Goal: Information Seeking & Learning: Learn about a topic

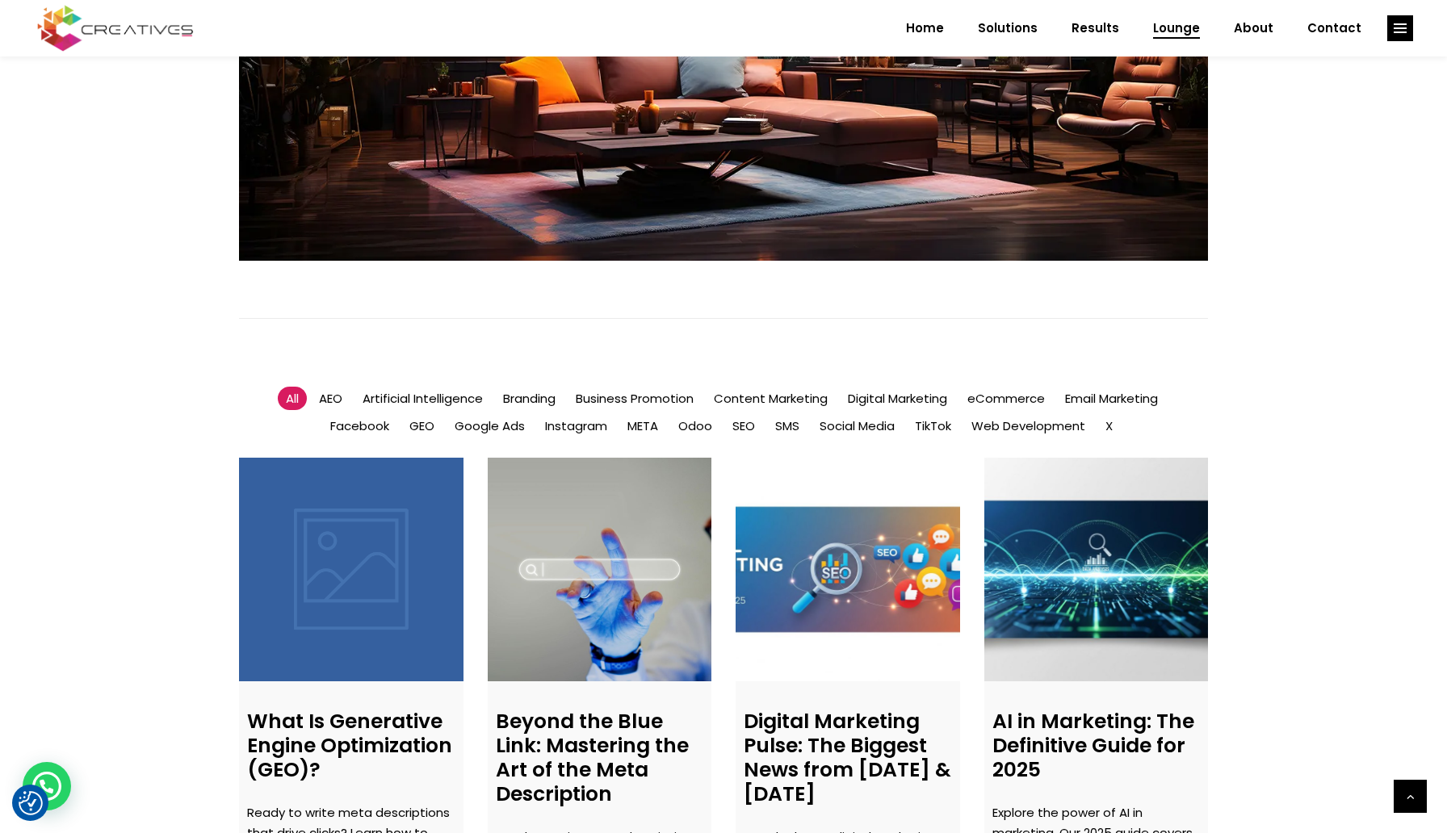
scroll to position [1027, 0]
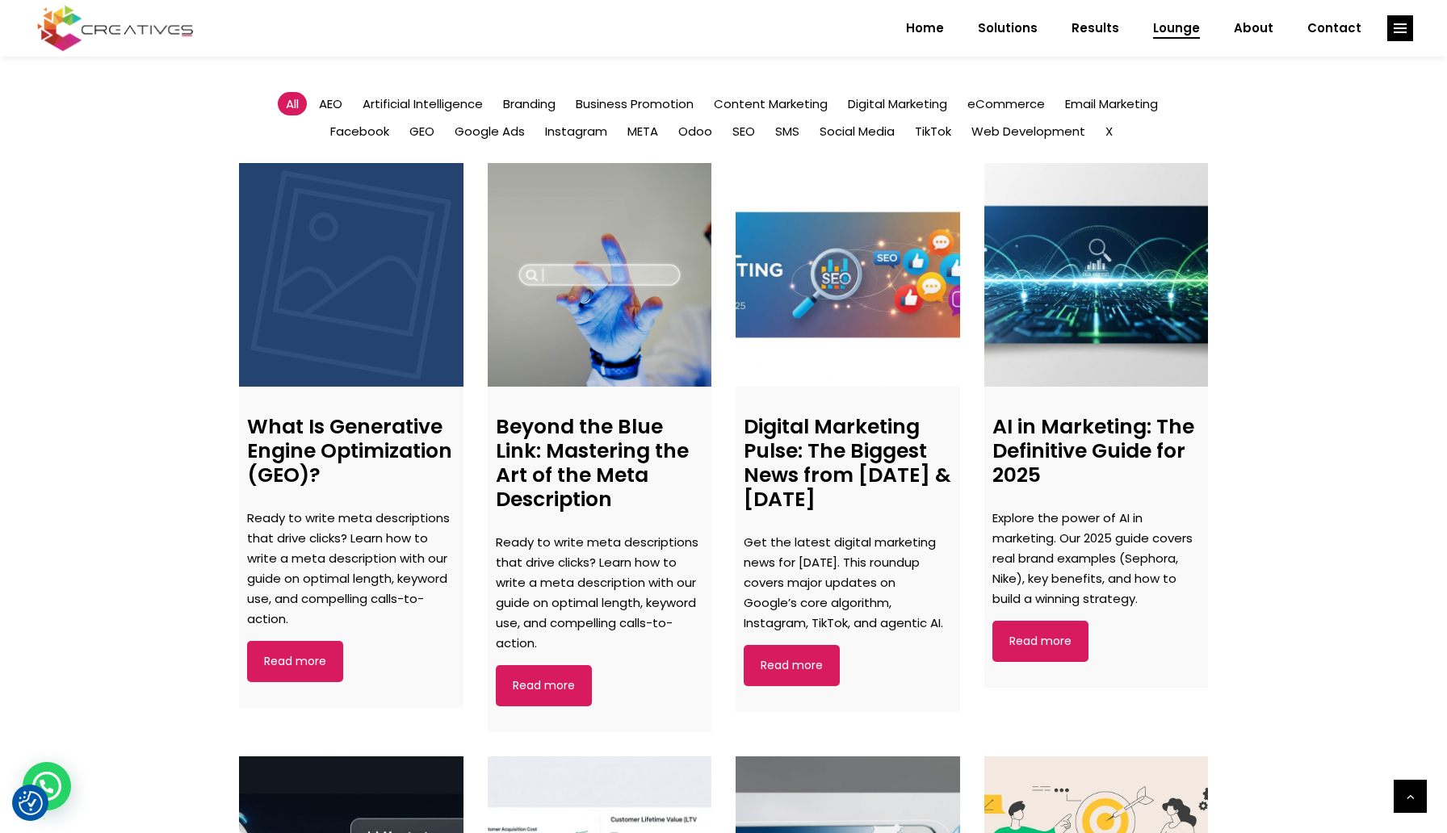
click at [342, 352] on link at bounding box center [351, 275] width 224 height 224
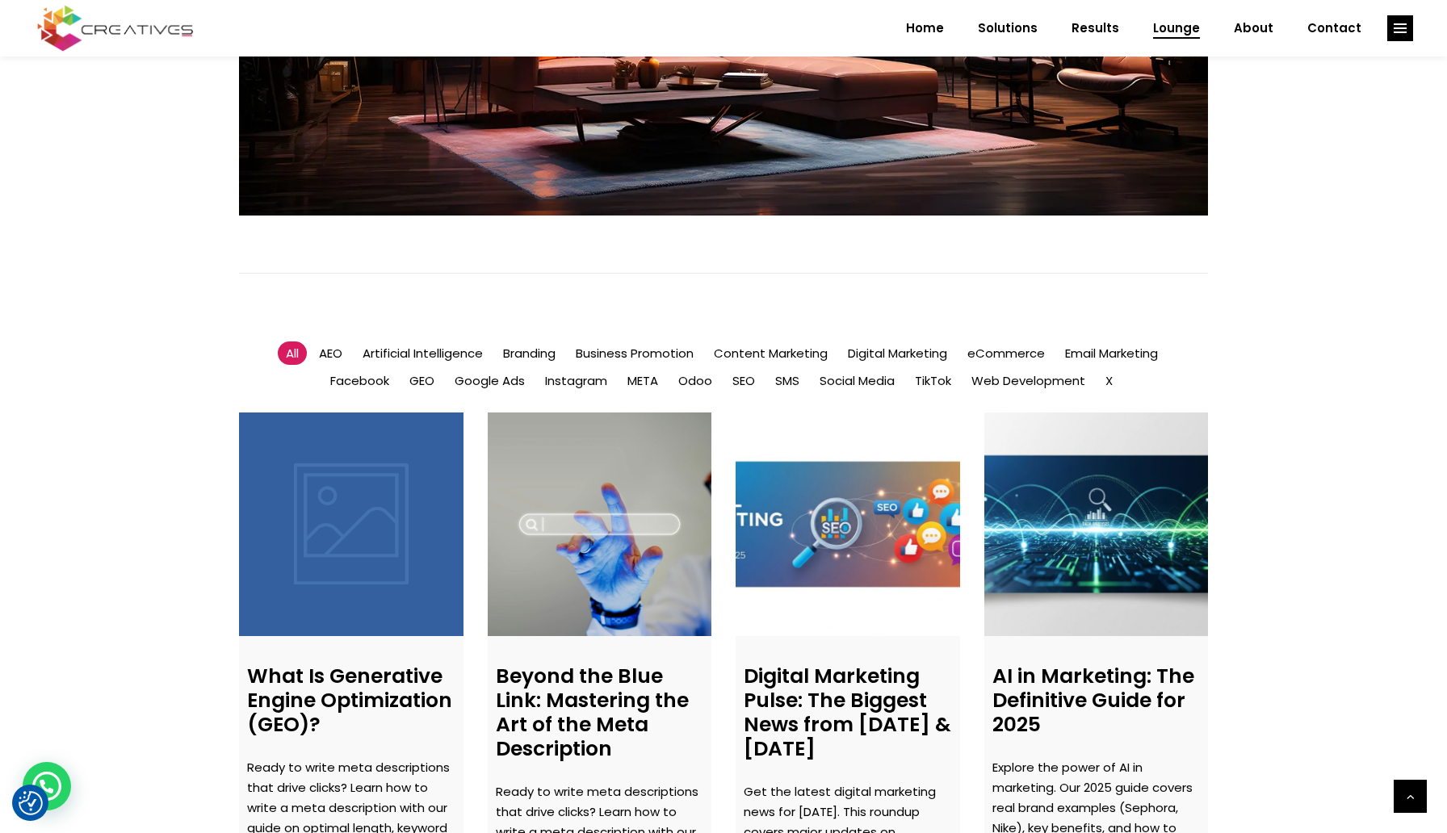
scroll to position [779, 0]
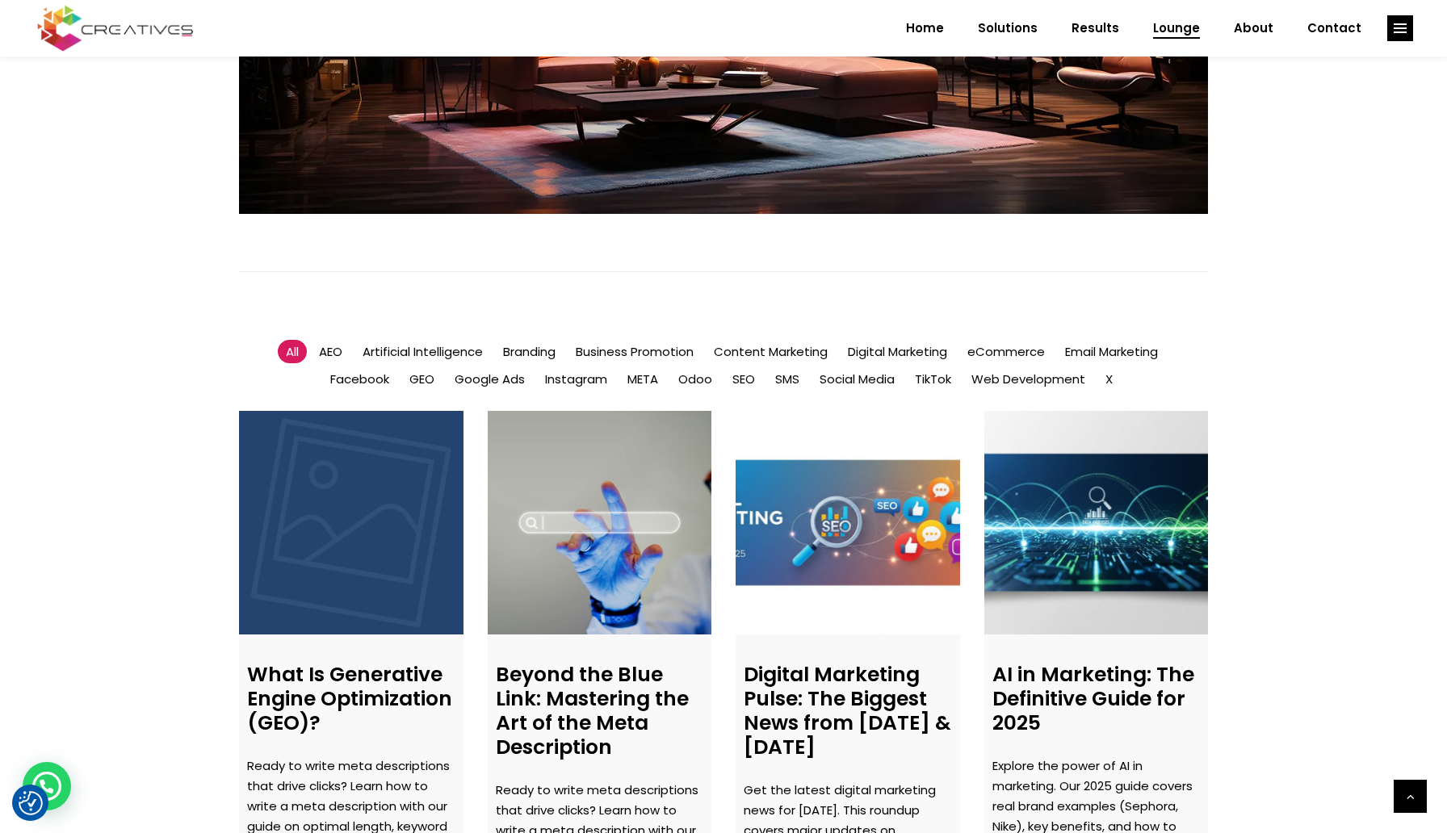
click at [390, 702] on h4 "What Is Generative Engine Optimization (GEO)?" at bounding box center [351, 699] width 208 height 73
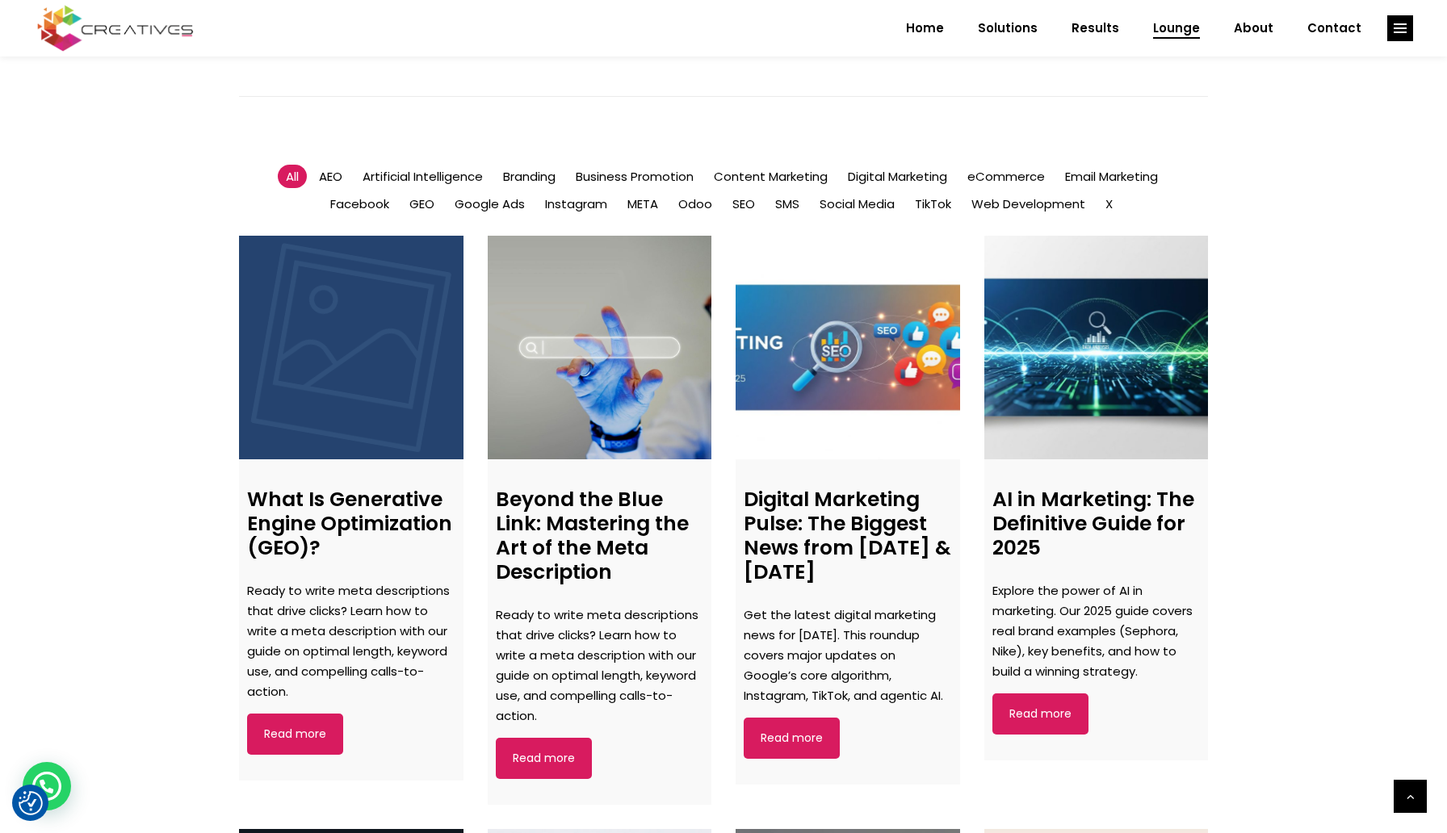
scroll to position [953, 0]
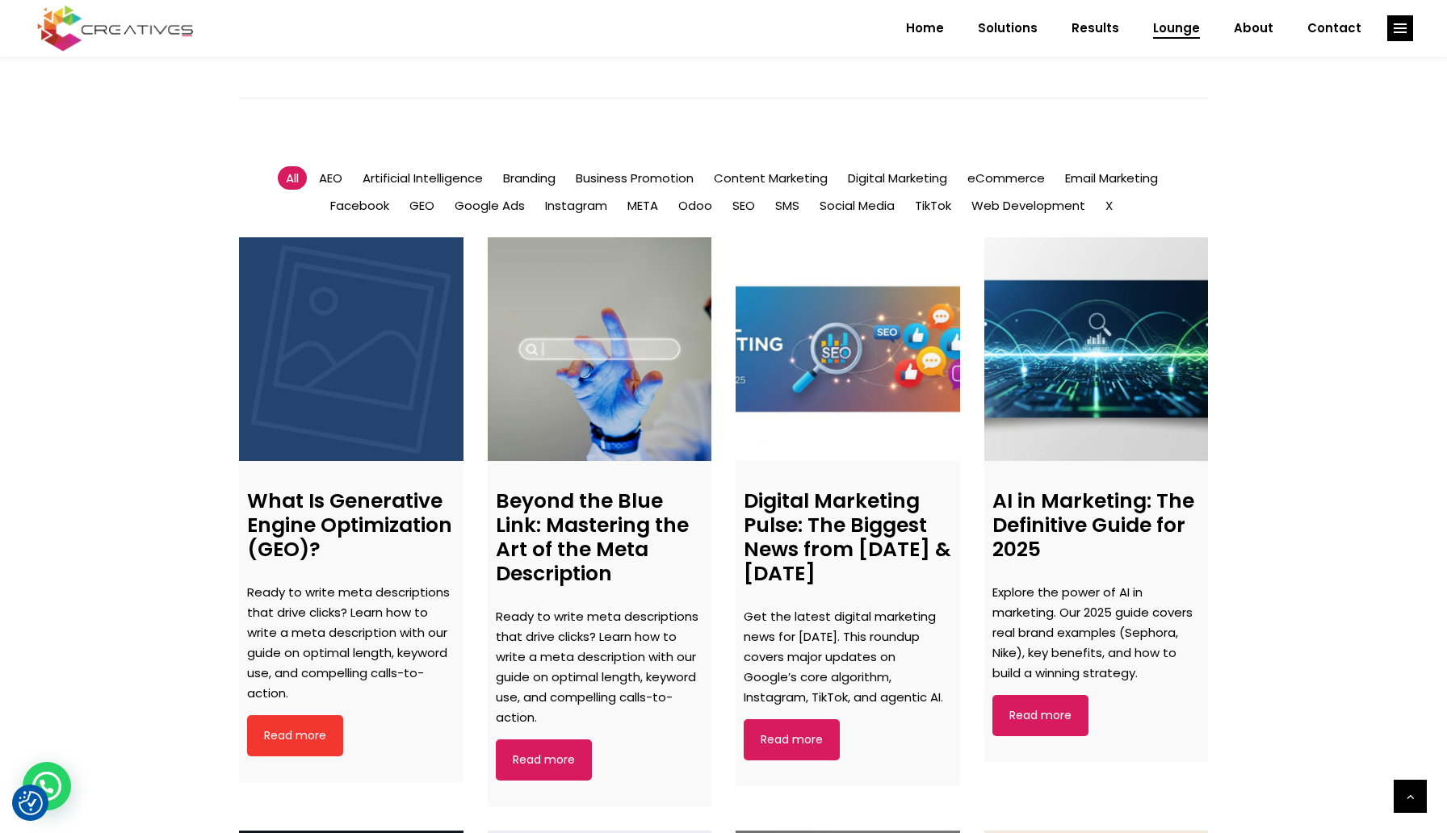
click at [322, 724] on link "Read more" at bounding box center [295, 735] width 96 height 41
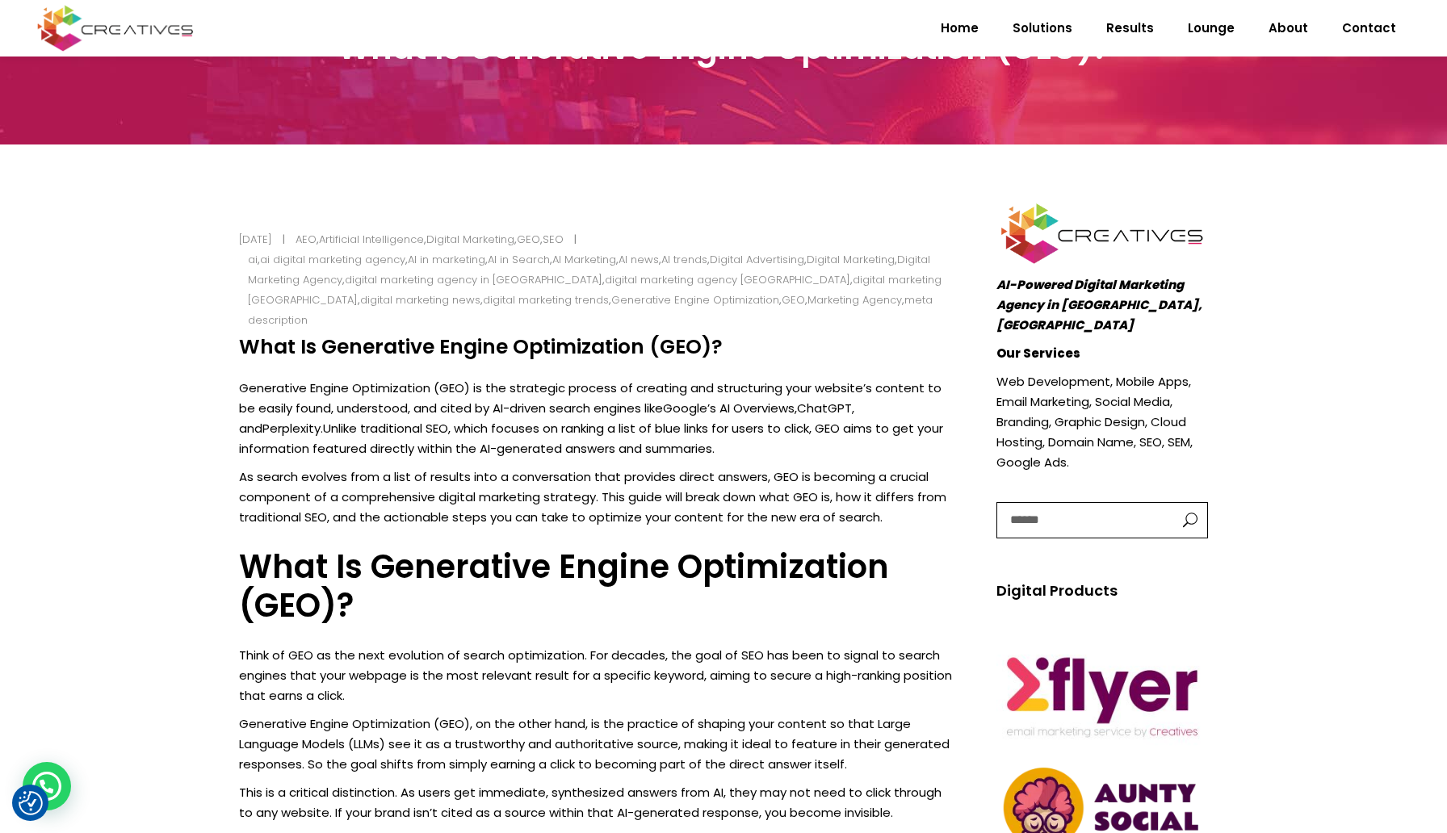
scroll to position [160, 0]
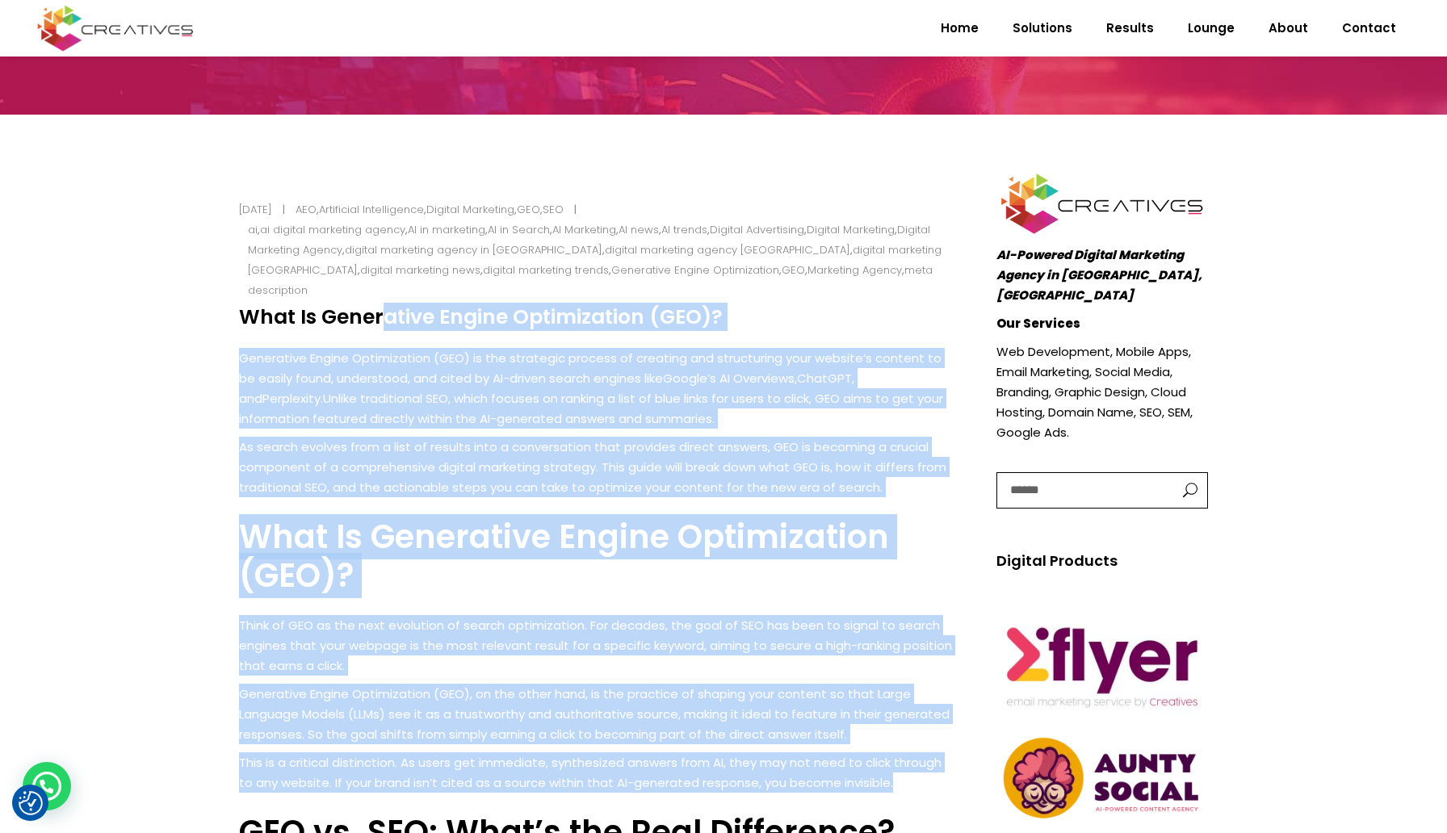
drag, startPoint x: 243, startPoint y: 296, endPoint x: 912, endPoint y: 762, distance: 815.4
copy div "What Is Generative Engine Optimization (GEO)? Generative Engine Optimization (G…"
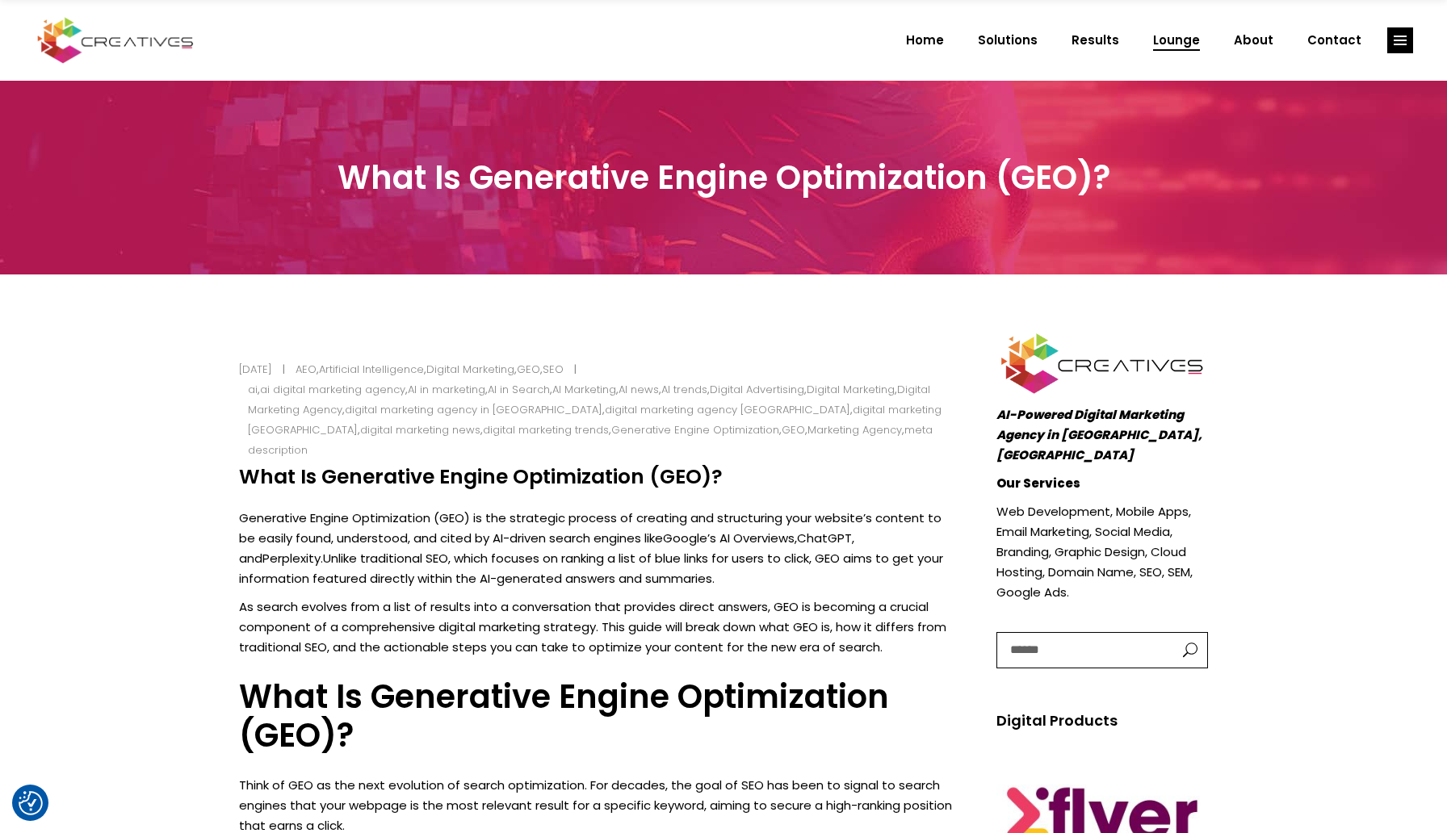
click at [1181, 39] on span "Lounge" at bounding box center [1176, 40] width 47 height 42
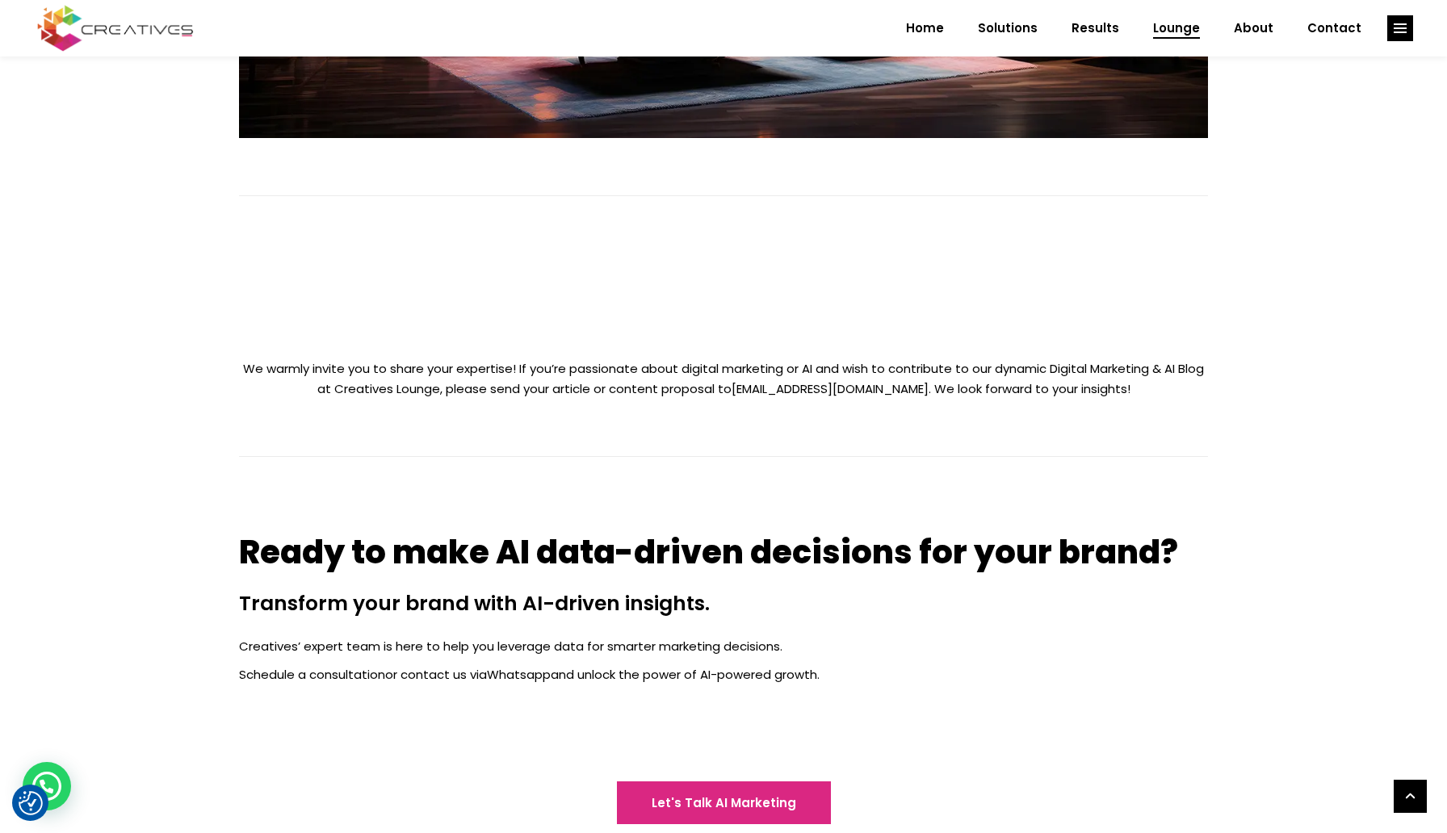
scroll to position [860, 0]
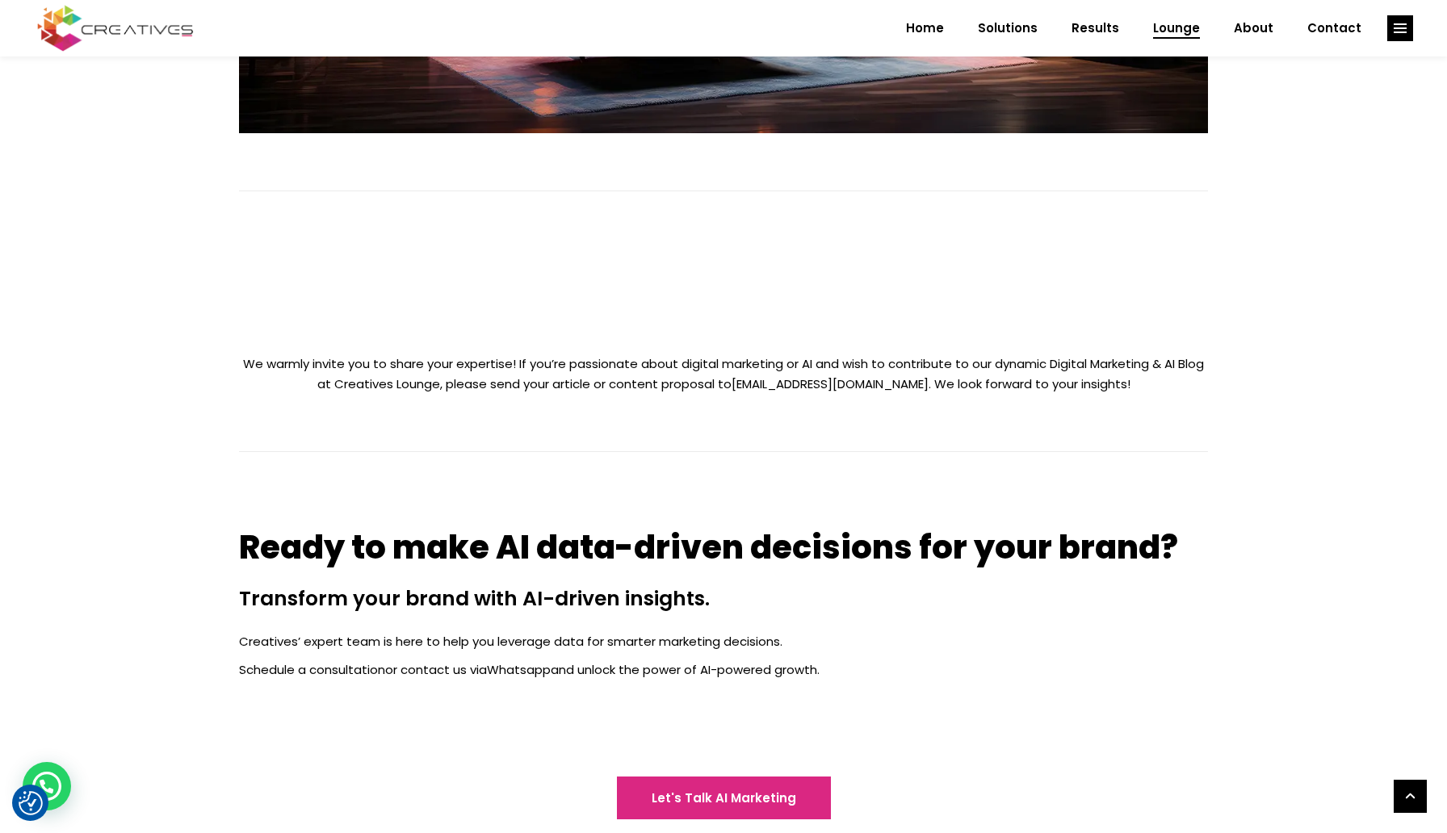
click at [1186, 28] on span "Lounge" at bounding box center [1176, 28] width 47 height 42
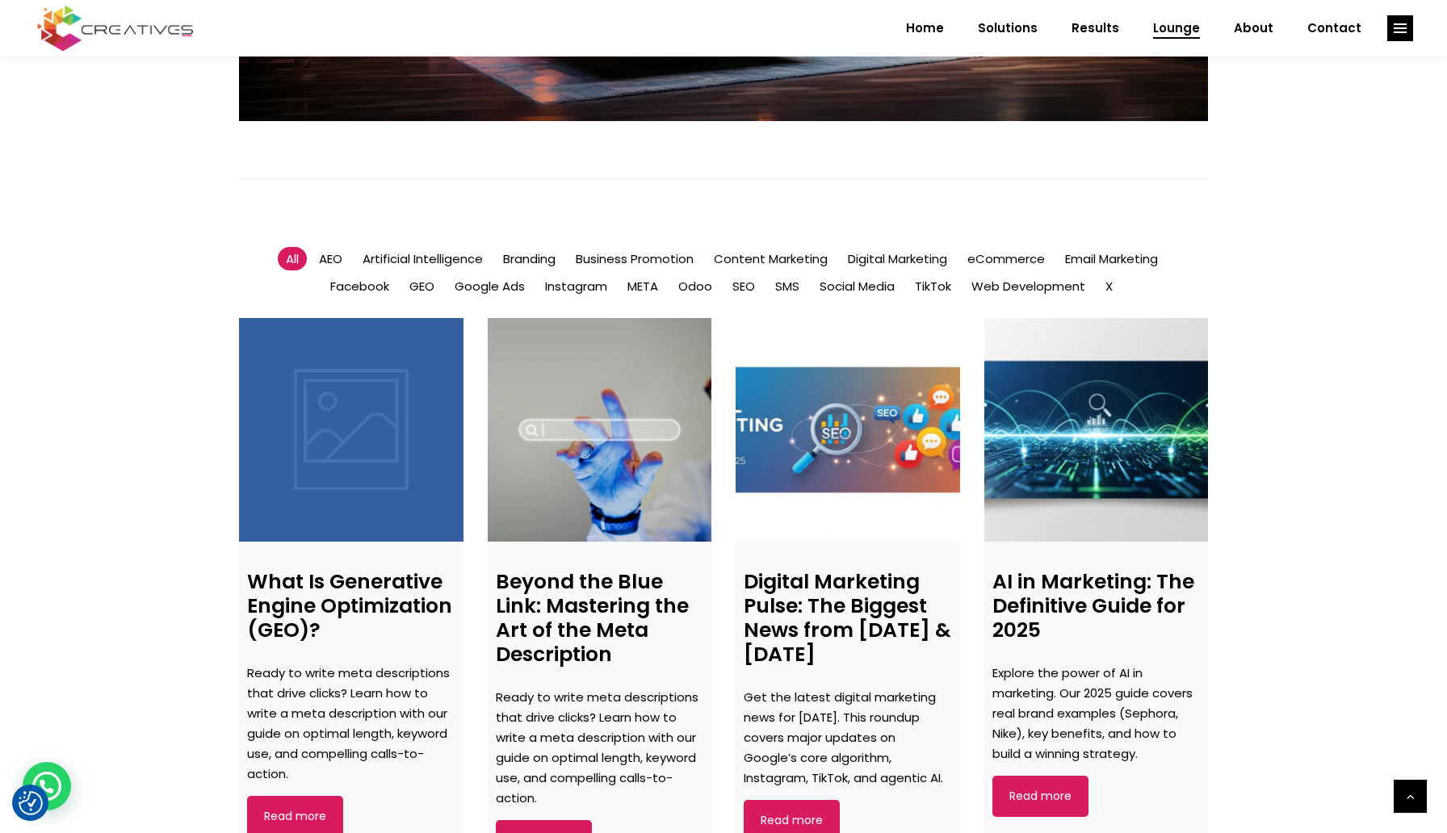
scroll to position [869, 0]
